Goal: Find specific page/section: Find specific page/section

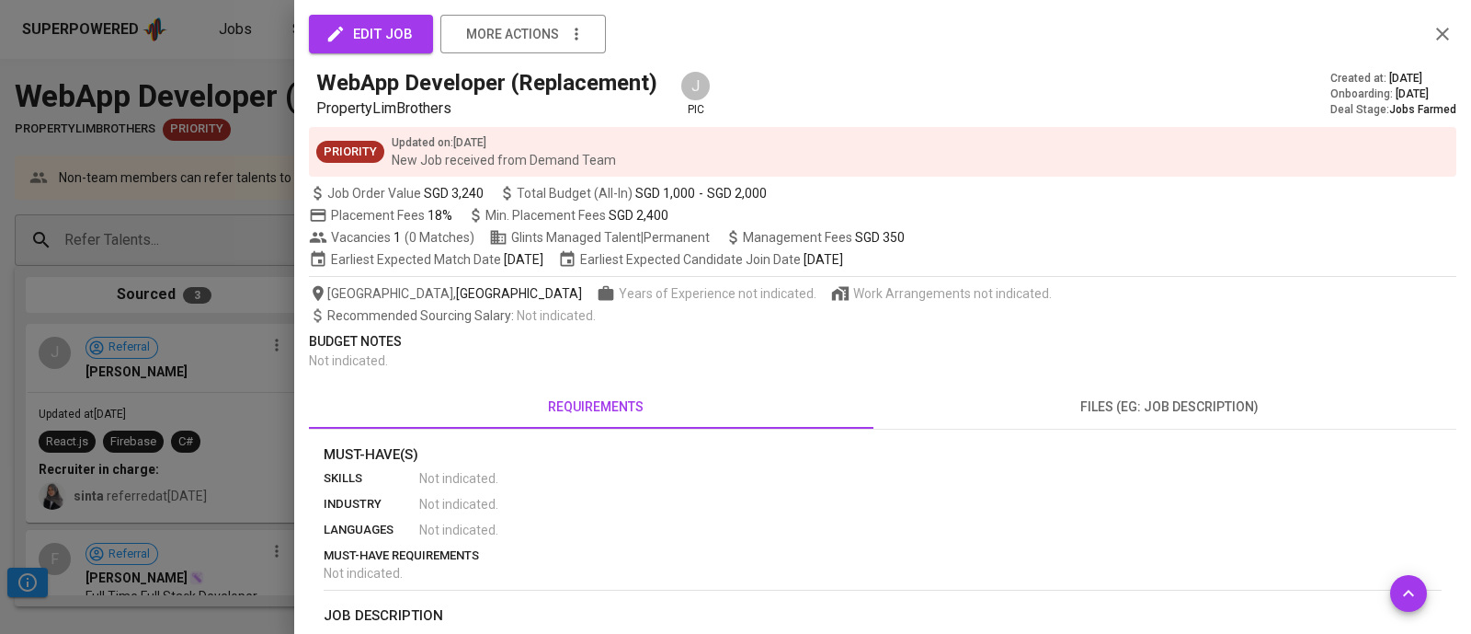
scroll to position [346, 0]
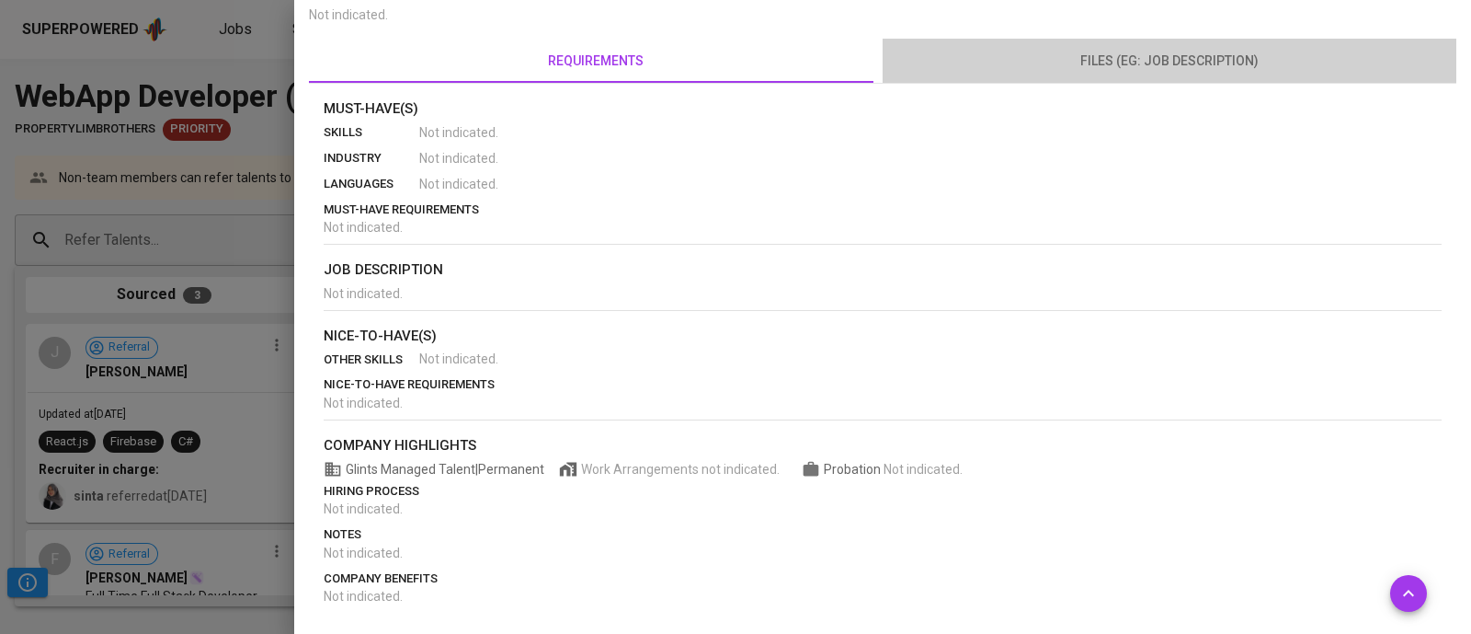
click at [1164, 51] on span "files (eg: job description)" at bounding box center [1170, 61] width 552 height 23
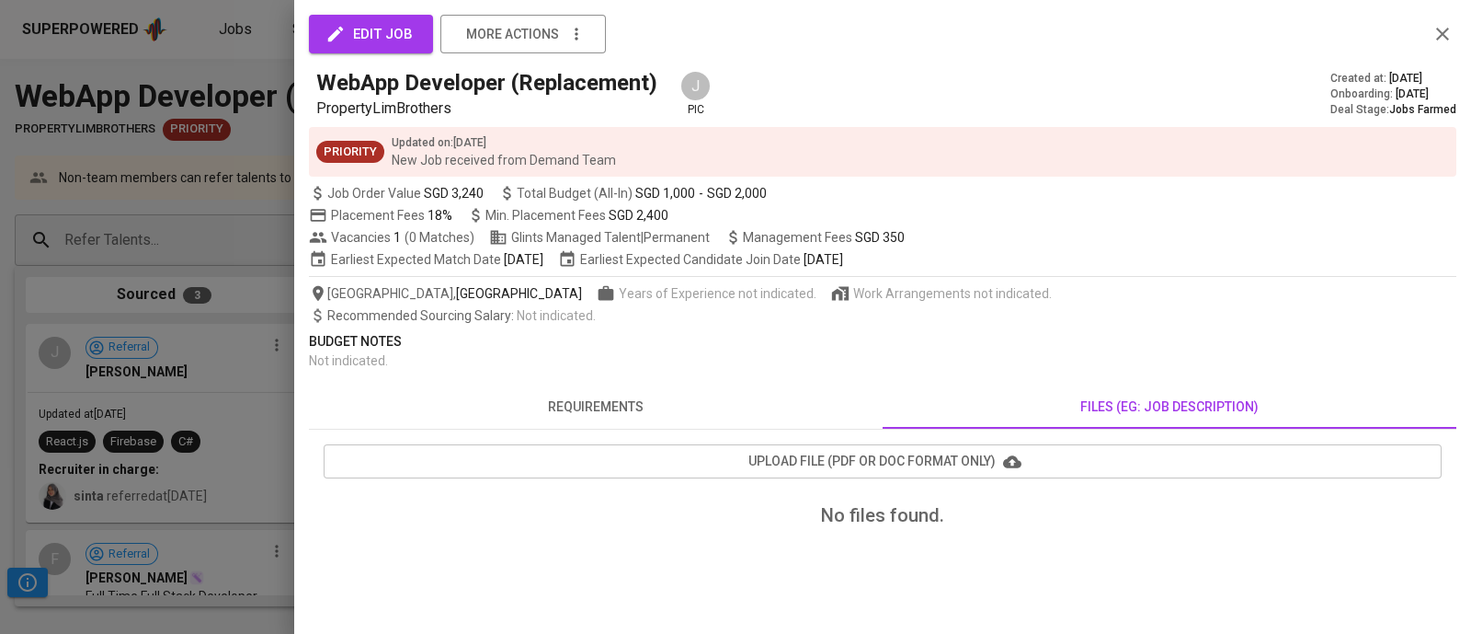
click at [1388, 21] on div "edit job more actions" at bounding box center [883, 34] width 1148 height 39
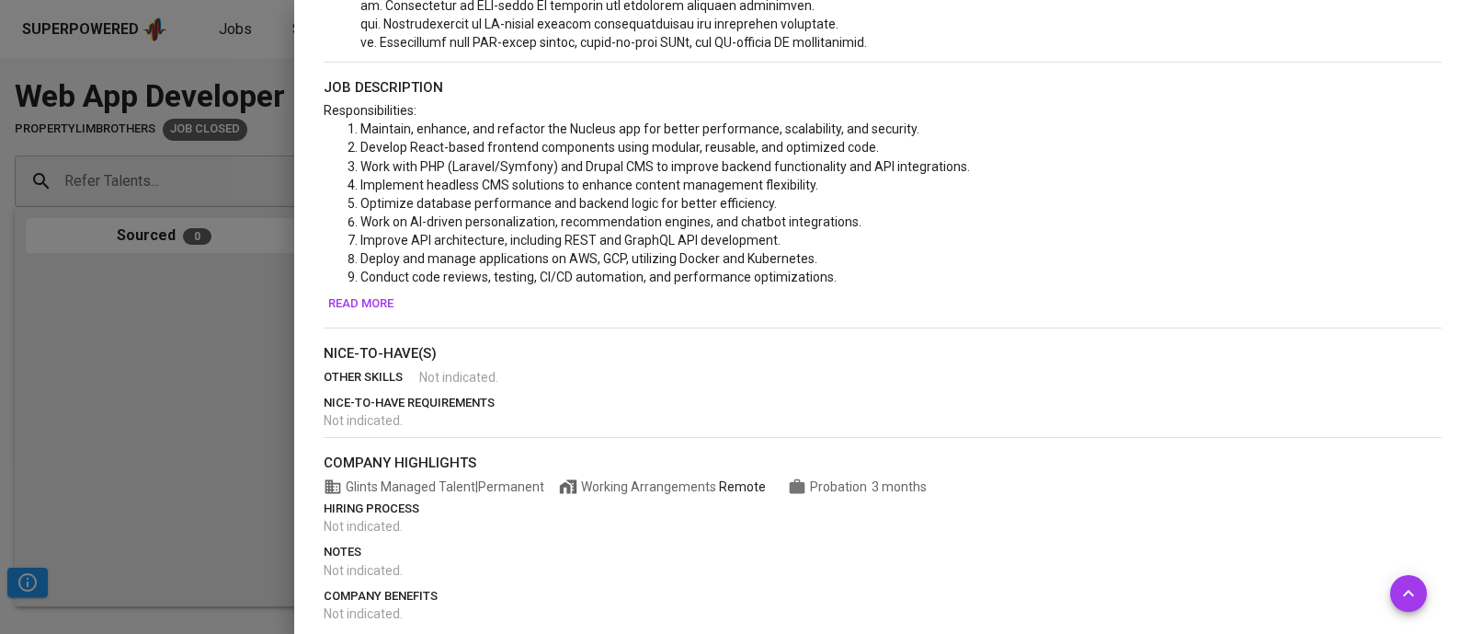
scroll to position [845, 0]
click at [352, 312] on span "Read more" at bounding box center [360, 301] width 65 height 21
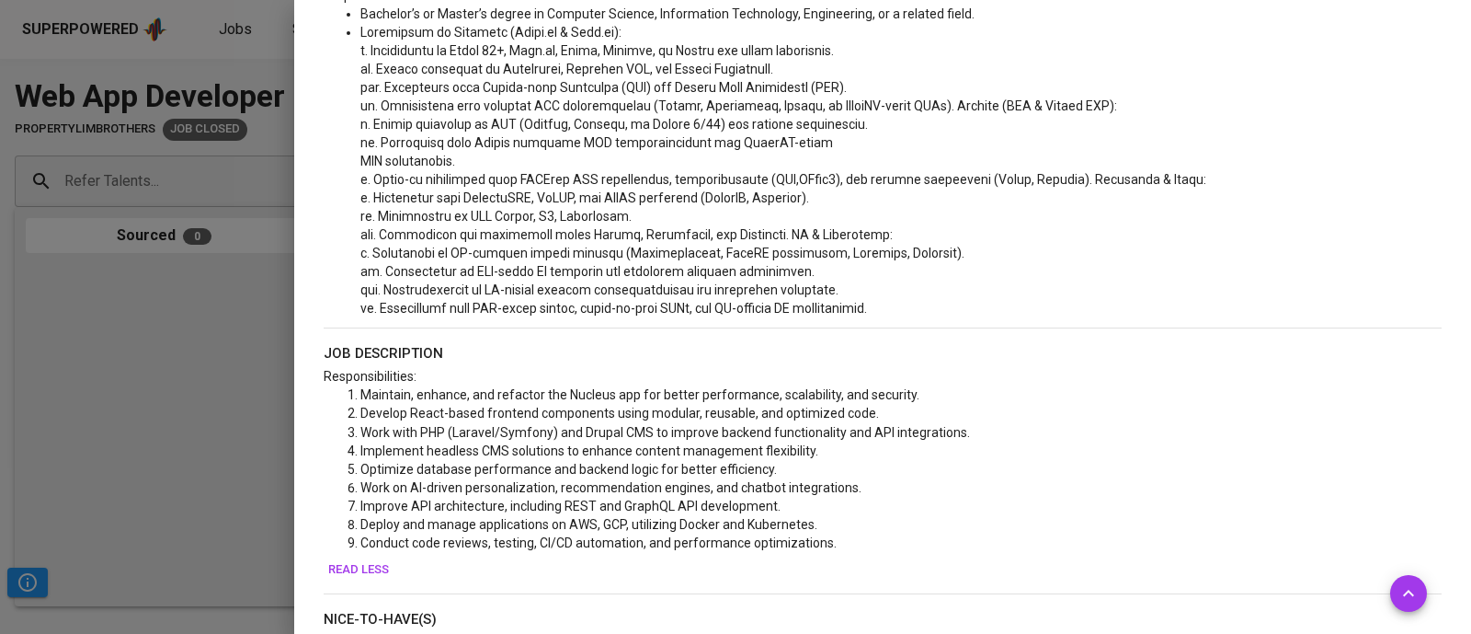
scroll to position [578, 0]
click at [1189, 147] on li at bounding box center [900, 168] width 1081 height 294
click at [1273, 291] on li at bounding box center [900, 168] width 1081 height 294
click at [1137, 168] on li at bounding box center [900, 168] width 1081 height 294
click at [246, 319] on div at bounding box center [735, 317] width 1471 height 634
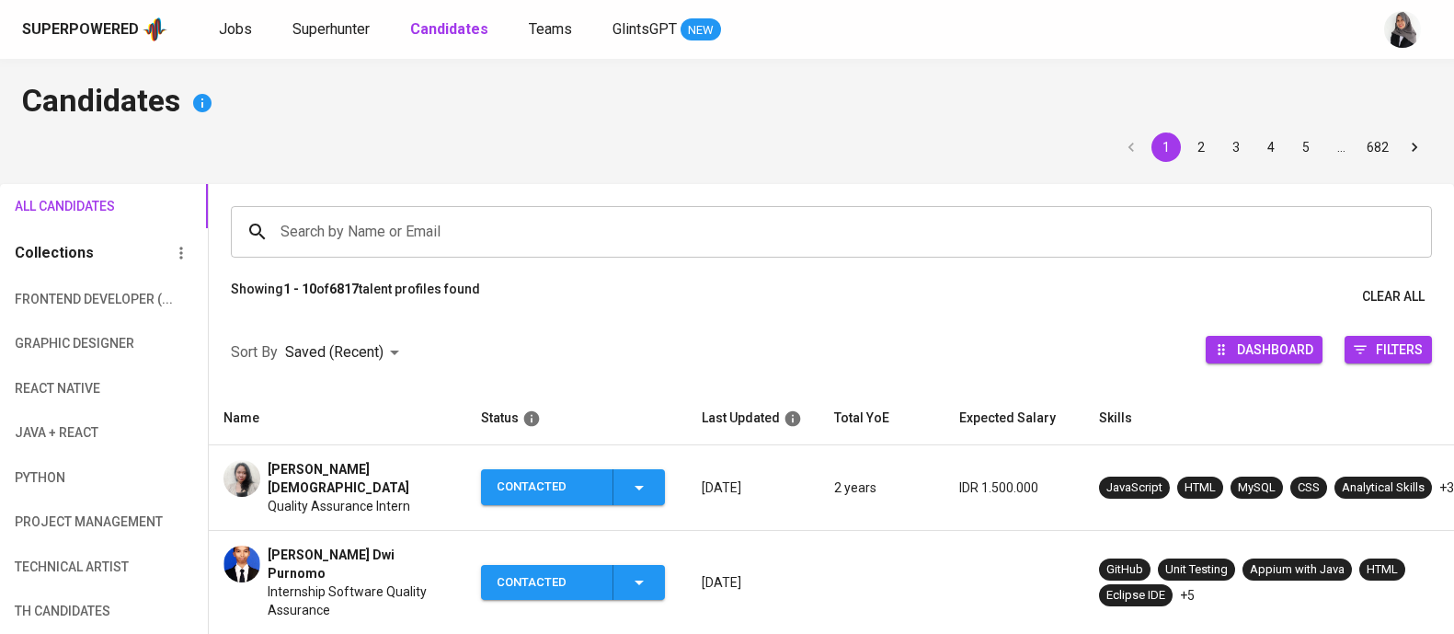
scroll to position [129, 0]
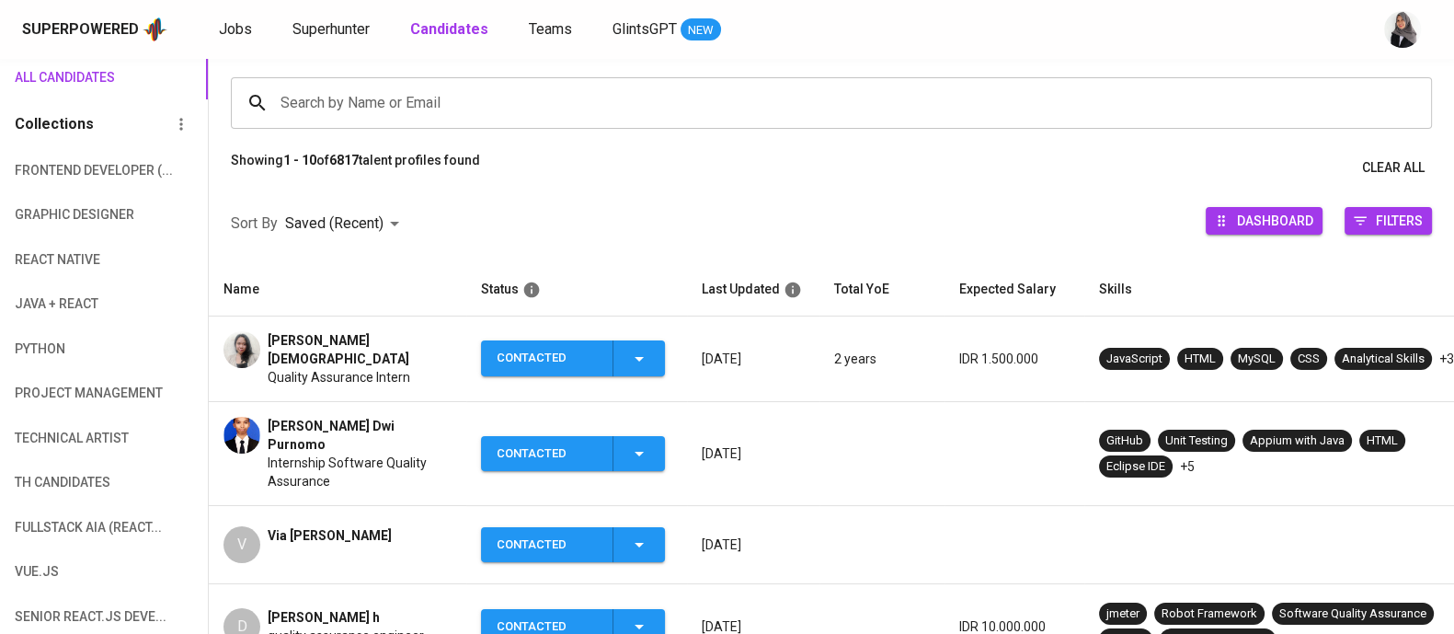
click at [1142, 11] on div "Superpowered Jobs Superhunter Candidates Teams GlintsGPT NEW" at bounding box center [727, 29] width 1454 height 59
